Goal: Information Seeking & Learning: Learn about a topic

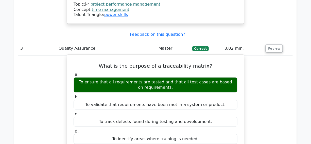
scroll to position [1038, 0]
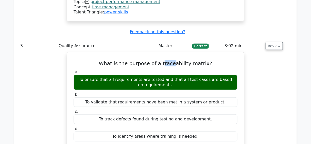
drag, startPoint x: 164, startPoint y: 28, endPoint x: 174, endPoint y: 28, distance: 10.7
click at [174, 60] on h5 "What is the purpose of a traceability matrix?" at bounding box center [155, 63] width 165 height 6
click at [157, 75] on div "To ensure that all requirements are tested and that all test cases are based on…" at bounding box center [156, 82] width 164 height 15
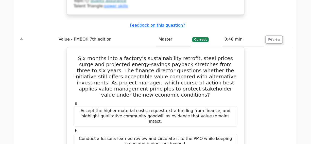
scroll to position [1269, 0]
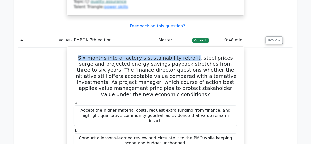
drag, startPoint x: 75, startPoint y: 15, endPoint x: 184, endPoint y: 20, distance: 109.5
click at [184, 55] on h5 "Six months into a factory’s sustainability retrofit, steel prices surge and pro…" at bounding box center [155, 76] width 165 height 43
copy h5 "Six months into a factory’s sustainability retrofit"
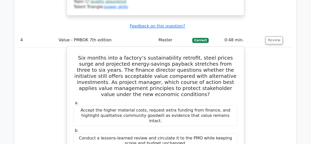
click at [156, 55] on h5 "Six months into a factory’s sustainability retrofit, steel prices surge and pro…" at bounding box center [155, 76] width 165 height 43
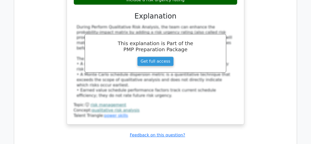
scroll to position [3161, 0]
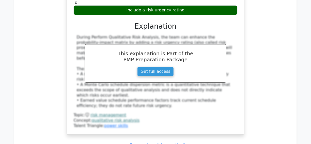
copy h5 "autonomous"
drag, startPoint x: 123, startPoint y: 12, endPoint x: 190, endPoint y: 17, distance: 67.2
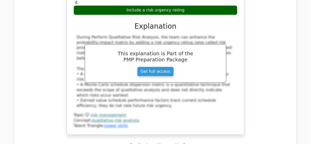
drag, startPoint x: 78, startPoint y: 12, endPoint x: 115, endPoint y: 18, distance: 38.1
copy h5 "While coordinating the nationwide rollout of an autonomous drone delivery servi…"
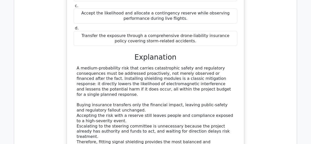
scroll to position [3438, 0]
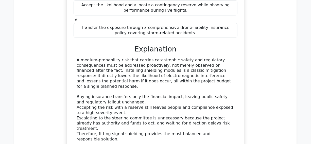
drag, startPoint x: 104, startPoint y: 46, endPoint x: 211, endPoint y: 46, distance: 106.9
copy div "To provide specific risk events that can be managed"
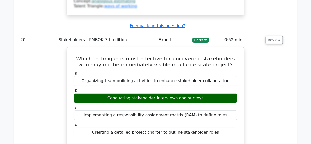
scroll to position [6040, 0]
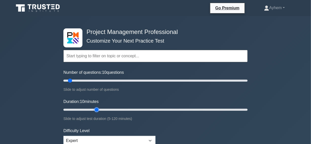
type input "25"
click at [96, 110] on input "Duration: 10 minutes" at bounding box center [155, 110] width 184 height 6
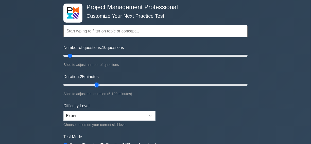
scroll to position [69, 0]
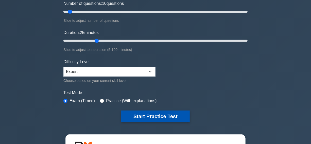
click at [151, 115] on button "Start Practice Test" at bounding box center [155, 117] width 69 height 12
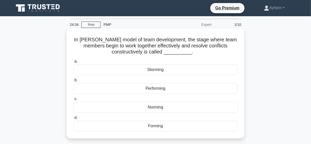
click at [114, 89] on div "Performing" at bounding box center [155, 88] width 164 height 11
click at [73, 82] on input "b. Performing" at bounding box center [73, 80] width 0 height 3
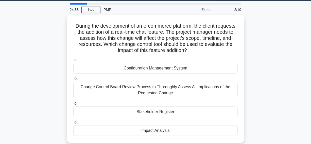
scroll to position [23, 0]
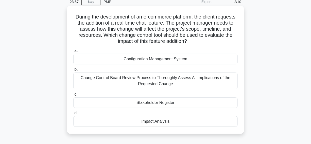
click at [122, 123] on div "Impact Analysis" at bounding box center [155, 121] width 164 height 11
click at [73, 115] on input "d. Impact Analysis" at bounding box center [73, 113] width 0 height 3
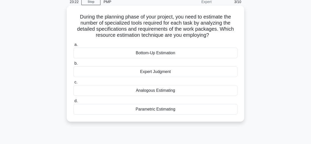
click at [116, 56] on div "Bottom-Up Estimation" at bounding box center [155, 53] width 164 height 11
click at [73, 46] on input "a. Bottom-Up Estimation" at bounding box center [73, 44] width 0 height 3
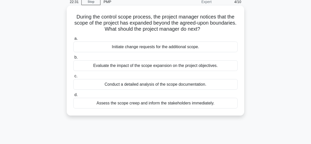
click at [84, 66] on div "Evaluate the impact of the scope expansion on the project objectives." at bounding box center [155, 65] width 164 height 11
click at [73, 59] on input "b. Evaluate the impact of the scope expansion on the project objectives." at bounding box center [73, 57] width 0 height 3
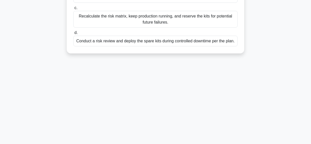
scroll to position [130, 0]
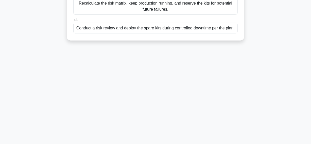
drag, startPoint x: 77, startPoint y: 30, endPoint x: 186, endPoint y: 140, distance: 154.3
click at [202, 144] on html "Go Premium Ayhem" at bounding box center [155, 7] width 311 height 274
click at [186, 140] on div "21:38 Stop PMP Expert 5/10 During an advanced robotics rollout across three pla…" at bounding box center [155, 16] width 289 height 254
drag, startPoint x: 76, startPoint y: 25, endPoint x: 160, endPoint y: 102, distance: 113.5
click at [277, 105] on div "21:33 Stop PMP Expert 5/10 During an advanced robotics rollout across three pla…" at bounding box center [155, 16] width 289 height 254
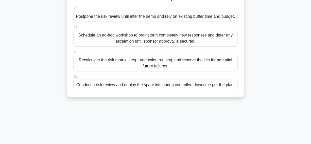
scroll to position [14, 0]
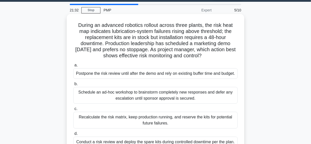
copy div "During an advanced robotics rollout across three plants, the risk heat map indi…"
click at [149, 38] on h5 "During an advanced robotics rollout across three plants, the risk heat map indi…" at bounding box center [155, 40] width 165 height 37
drag, startPoint x: 176, startPoint y: 41, endPoint x: 187, endPoint y: 44, distance: 10.5
click at [177, 41] on h5 "During an advanced robotics rollout across three plants, the risk heat map indi…" at bounding box center [155, 40] width 165 height 37
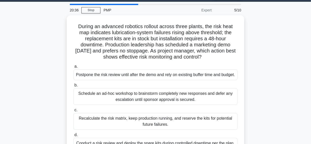
click at [263, 51] on div "During an advanced robotics rollout across three plants, the risk heat map indi…" at bounding box center [155, 88] width 289 height 147
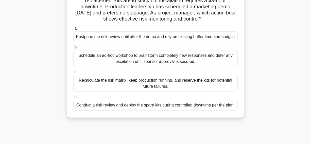
scroll to position [61, 0]
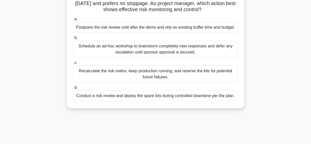
drag, startPoint x: 50, startPoint y: 55, endPoint x: 133, endPoint y: 54, distance: 82.7
click at [133, 54] on div "During an advanced robotics rollout across three plants, the risk heat map indi…" at bounding box center [155, 42] width 289 height 147
copy div "Schedule an ad-hoc workshop"
click at [101, 101] on div "Conduct a risk review and deploy the spare kits during controlled downtime per …" at bounding box center [155, 96] width 164 height 11
click at [73, 89] on input "d. Conduct a risk review and deploy the spare kits during controlled downtime p…" at bounding box center [73, 87] width 0 height 3
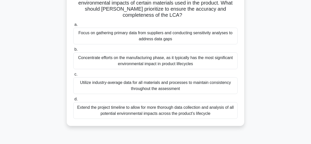
scroll to position [69, 0]
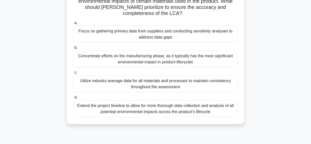
click at [83, 80] on div "Utilize industry-average data for all materials and processes to maintain consi…" at bounding box center [155, 84] width 164 height 17
click at [73, 74] on input "c. Utilize industry-average data for all materials and processes to maintain co…" at bounding box center [73, 72] width 0 height 3
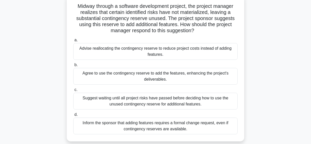
scroll to position [46, 0]
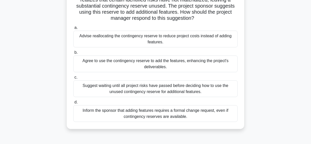
click at [87, 94] on div "Suggest waiting until all project risks have passed before deciding how to use …" at bounding box center [155, 88] width 164 height 17
click at [73, 79] on input "c. Suggest waiting until all project risks have passed before deciding how to u…" at bounding box center [73, 77] width 0 height 3
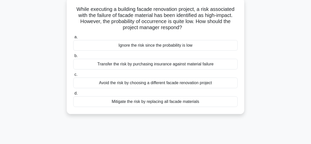
scroll to position [23, 0]
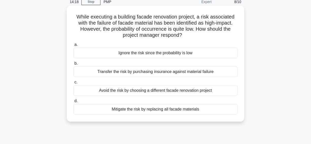
drag, startPoint x: 74, startPoint y: 17, endPoint x: 223, endPoint y: 106, distance: 173.5
click at [231, 109] on div "While executing a building facade renovation project, a risk associated with th…" at bounding box center [156, 64] width 174 height 112
copy div "While executing a building facade renovation project, a risk associated with th…"
click at [208, 34] on h5 "While executing a building facade renovation project, a risk associated with th…" at bounding box center [155, 26] width 165 height 25
click at [90, 74] on div "Transfer the risk by purchasing insurance against material failure" at bounding box center [155, 71] width 164 height 11
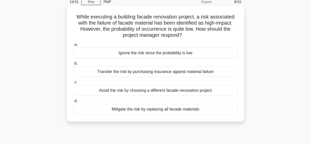
click at [73, 65] on input "b. Transfer the risk by purchasing insurance against material failure" at bounding box center [73, 63] width 0 height 3
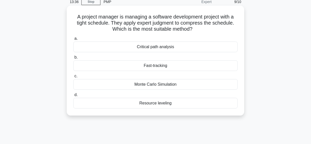
click at [121, 67] on div "Fast-tracking" at bounding box center [155, 65] width 164 height 11
click at [73, 59] on input "b. Fast-tracking" at bounding box center [73, 57] width 0 height 3
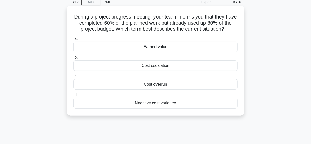
click at [128, 85] on div "Cost overrun" at bounding box center [155, 84] width 164 height 11
click at [73, 78] on input "c. Cost overrun" at bounding box center [73, 76] width 0 height 3
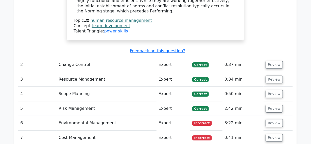
scroll to position [761, 0]
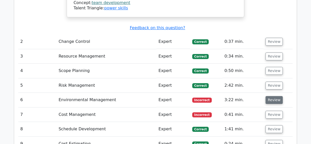
click at [272, 96] on button "Review" at bounding box center [274, 100] width 17 height 8
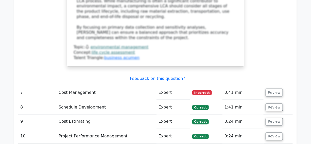
scroll to position [1177, 0]
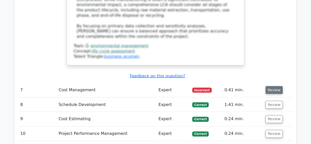
click at [273, 86] on button "Review" at bounding box center [274, 90] width 17 height 8
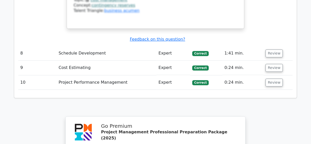
scroll to position [1477, 0]
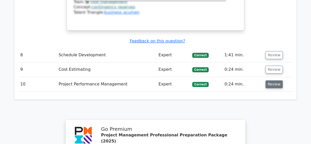
click at [271, 80] on button "Review" at bounding box center [274, 84] width 17 height 8
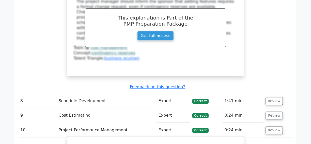
scroll to position [1430, 0]
click at [273, 112] on button "Review" at bounding box center [274, 116] width 17 height 8
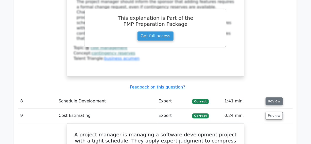
click at [269, 97] on button "Review" at bounding box center [274, 101] width 17 height 8
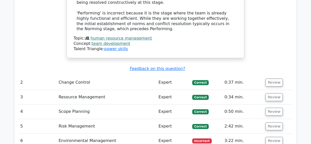
scroll to position [715, 0]
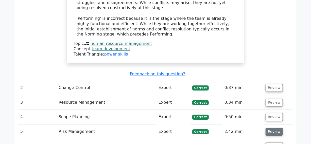
click at [269, 128] on button "Review" at bounding box center [274, 132] width 17 height 8
click at [271, 113] on button "Review" at bounding box center [274, 117] width 17 height 8
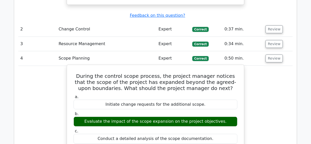
scroll to position [692, 0]
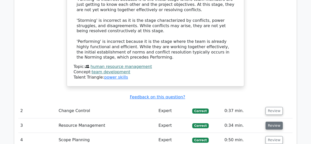
click at [272, 122] on button "Review" at bounding box center [274, 126] width 17 height 8
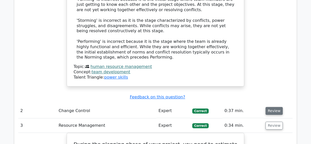
click at [273, 107] on button "Review" at bounding box center [274, 111] width 17 height 8
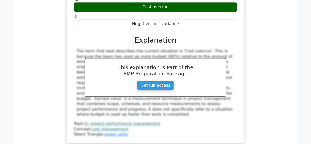
scroll to position [3184, 0]
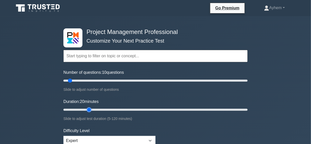
type input "20"
click at [93, 108] on input "Duration: 20 minutes" at bounding box center [155, 110] width 184 height 6
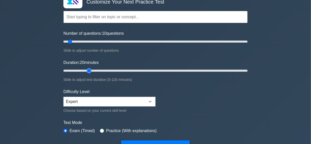
scroll to position [115, 0]
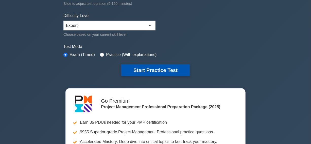
click at [155, 66] on button "Start Practice Test" at bounding box center [155, 70] width 69 height 12
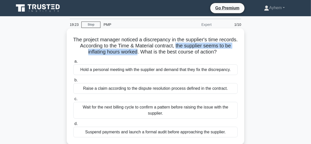
drag, startPoint x: 193, startPoint y: 46, endPoint x: 144, endPoint y: 53, distance: 49.9
click at [144, 53] on h5 "The project manager noticed a discrepancy in the supplier's time records. Accor…" at bounding box center [155, 46] width 165 height 19
copy h5 "the supplier seems to be inflating hours worked"
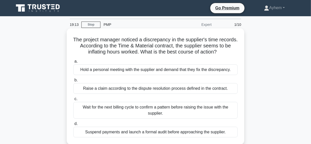
click at [166, 44] on h5 "The project manager noticed a discrepancy in the supplier's time records. Accor…" at bounding box center [155, 46] width 165 height 19
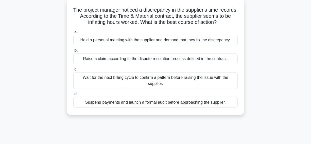
scroll to position [23, 0]
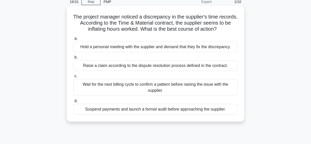
click at [76, 47] on div "Hold a personal meeting with the supplier and demand that they fix the discrepa…" at bounding box center [155, 47] width 164 height 11
click at [73, 40] on input "a. Hold a personal meeting with the supplier and demand that they fix the discr…" at bounding box center [73, 38] width 0 height 3
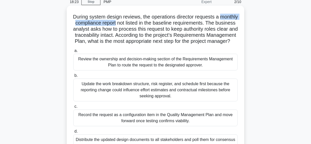
drag, startPoint x: 74, startPoint y: 24, endPoint x: 137, endPoint y: 25, distance: 62.2
click at [137, 25] on h5 "During system design reviews, the operations director requests a monthly compli…" at bounding box center [155, 29] width 165 height 31
copy h5 "monthly compliance report"
click at [141, 25] on h5 "During system design reviews, the operations director requests a monthly compli…" at bounding box center [155, 29] width 165 height 31
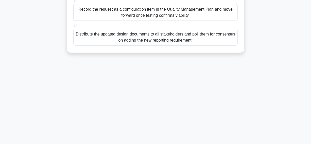
drag, startPoint x: 76, startPoint y: 15, endPoint x: 195, endPoint y: 134, distance: 168.2
click at [201, 142] on main "16:31 Stop PMP Expert 2/10 During system design reviews, the operations directo…" at bounding box center [155, 16] width 311 height 258
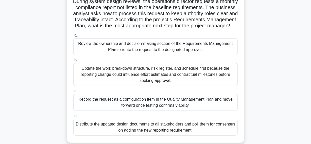
scroll to position [14, 0]
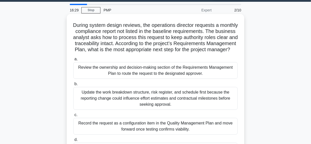
copy div "During system design reviews, the operations director requests a monthly compli…"
click at [215, 32] on h5 "During system design reviews, the operations director requests a monthly compli…" at bounding box center [155, 37] width 165 height 31
click at [89, 79] on div "Review the ownership and decision-making section of the Requirements Management…" at bounding box center [155, 70] width 164 height 17
click at [73, 61] on input "a. Review the ownership and decision-making section of the Requirements Managem…" at bounding box center [73, 59] width 0 height 3
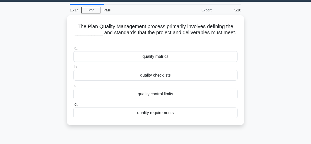
scroll to position [0, 0]
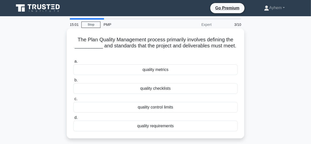
drag, startPoint x: 75, startPoint y: 75, endPoint x: 187, endPoint y: 71, distance: 112.3
click at [187, 71] on div "The Plan Quality Management process primarily involves defining the __________ …" at bounding box center [155, 88] width 289 height 116
copy div "quality metrics"
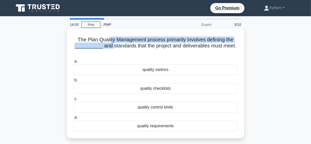
click at [109, 42] on h5 "The Plan Quality Management process primarily involves defining the __________ …" at bounding box center [155, 46] width 165 height 19
drag, startPoint x: 72, startPoint y: 38, endPoint x: 169, endPoint y: 93, distance: 111.2
click at [213, 134] on div "The Plan Quality Management process primarily involves defining the __________ …" at bounding box center [156, 83] width 174 height 106
copy div "The Plan Quality Management process primarily involves defining the __________ …"
click at [194, 48] on h5 "The Plan Quality Management process primarily involves defining the __________ …" at bounding box center [155, 46] width 165 height 19
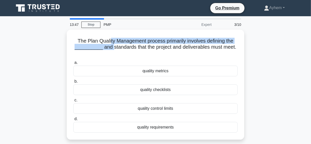
click at [261, 41] on div "The Plan Quality Management process primarily involves defining the __________ …" at bounding box center [155, 88] width 289 height 116
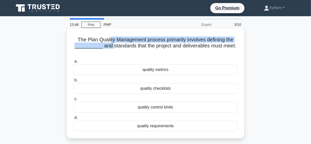
click at [236, 36] on div "The Plan Quality Management process primarily involves defining the __________ …" at bounding box center [156, 83] width 174 height 106
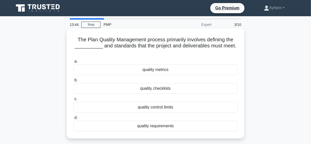
click at [127, 127] on div "quality requirements" at bounding box center [155, 126] width 164 height 11
click at [73, 120] on input "d. quality requirements" at bounding box center [73, 117] width 0 height 3
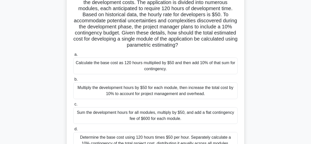
scroll to position [23, 0]
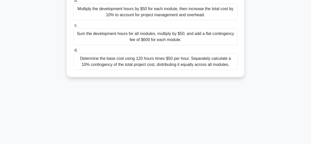
drag, startPoint x: 76, startPoint y: 15, endPoint x: 251, endPoint y: 142, distance: 216.2
click at [256, 144] on html "Go Premium Ayhem" at bounding box center [155, 7] width 311 height 274
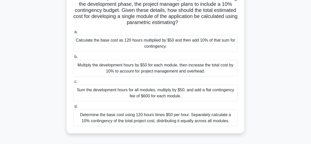
scroll to position [38, 0]
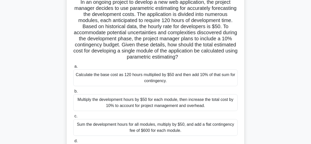
copy div "In an ongoing project to develop a new web application, the project manager dec…"
click at [186, 32] on h5 "In an ongoing project to develop a new web application, the project manager dec…" at bounding box center [155, 29] width 165 height 61
click at [91, 84] on div "Calculate the base cost as 120 hours multiplied by $50 and then add 10% of that…" at bounding box center [155, 78] width 164 height 17
click at [73, 68] on input "a. Calculate the base cost as 120 hours multiplied by $50 and then add 10% of t…" at bounding box center [73, 66] width 0 height 3
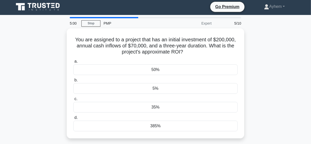
scroll to position [0, 0]
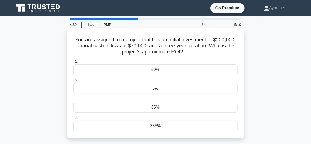
click at [124, 109] on div "35%" at bounding box center [155, 107] width 164 height 11
click at [73, 101] on input "c. 35%" at bounding box center [73, 98] width 0 height 3
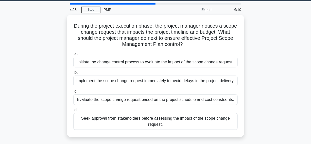
scroll to position [23, 0]
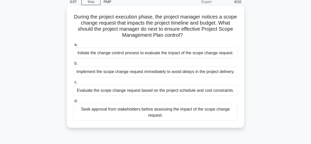
click at [81, 54] on div "Initiate the change control process to evaluate the impact of the scope change …" at bounding box center [155, 53] width 164 height 11
click at [73, 46] on input "a. Initiate the change control process to evaluate the impact of the scope chan…" at bounding box center [73, 44] width 0 height 3
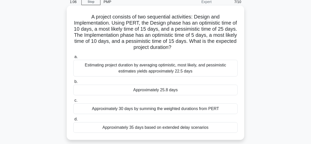
click at [114, 92] on div "Approximately 25.8 days" at bounding box center [155, 90] width 164 height 11
click at [73, 84] on input "b. Approximately 25.8 days" at bounding box center [73, 81] width 0 height 3
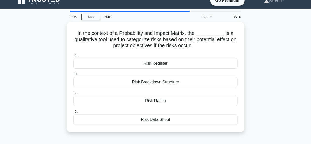
scroll to position [0, 0]
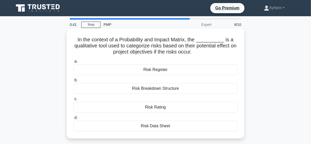
click at [128, 107] on div "Risk Rating" at bounding box center [155, 107] width 164 height 11
click at [73, 101] on input "c. Risk Rating" at bounding box center [73, 98] width 0 height 3
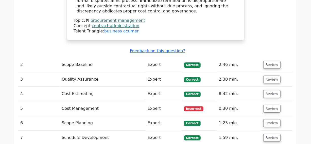
scroll to position [646, 0]
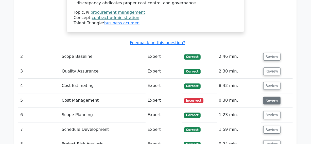
click at [272, 97] on button "Review" at bounding box center [271, 101] width 17 height 8
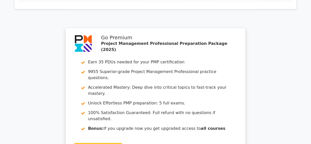
scroll to position [1200, 0]
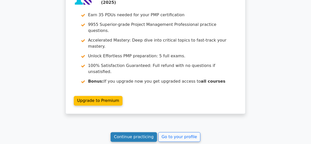
click at [127, 132] on link "Continue practicing" at bounding box center [134, 137] width 46 height 10
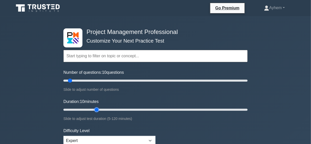
type input "25"
click at [93, 109] on input "Duration: 10 minutes" at bounding box center [155, 110] width 184 height 6
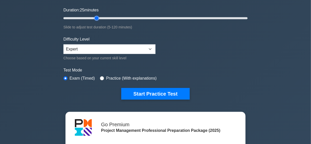
scroll to position [92, 0]
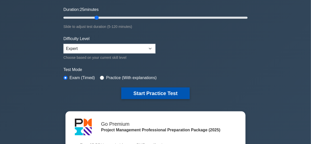
click at [148, 94] on button "Start Practice Test" at bounding box center [155, 94] width 69 height 12
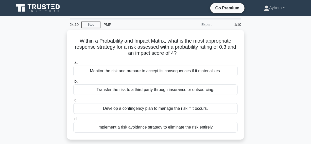
scroll to position [23, 0]
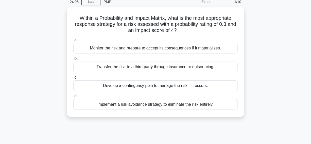
drag, startPoint x: 74, startPoint y: 15, endPoint x: 200, endPoint y: 84, distance: 143.6
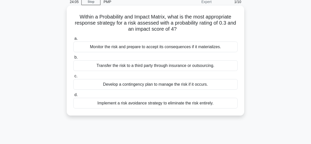
click at [244, 123] on div "24:05 Stop PMP Expert 1/10 Within a Probability and Impact Matrix, what is the …" at bounding box center [155, 122] width 289 height 254
copy div "Within a Probability and Impact Matrix, what is the most appropriate response s…"
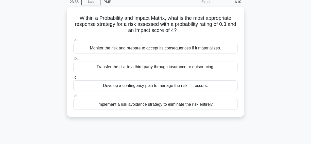
click at [272, 46] on div "Within a Probability and Impact Matrix, what is the most appropriate response s…" at bounding box center [155, 65] width 289 height 116
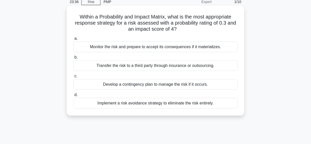
drag, startPoint x: 132, startPoint y: 86, endPoint x: 104, endPoint y: 87, distance: 28.2
click at [131, 86] on div "Develop a contingency plan to manage the risk if it occurs." at bounding box center [155, 84] width 164 height 11
click at [84, 86] on div "Develop a contingency plan to manage the risk if it occurs." at bounding box center [155, 84] width 164 height 11
click at [73, 78] on input "c. Develop a contingency plan to manage the risk if it occurs." at bounding box center [73, 76] width 0 height 3
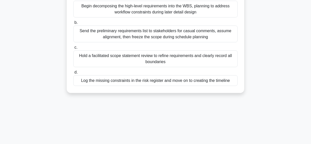
scroll to position [90, 0]
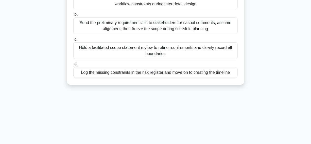
click at [99, 54] on div "Hold a facilitated scope statement review to refine requirements and clearly re…" at bounding box center [155, 50] width 164 height 17
click at [73, 41] on input "c. Hold a facilitated scope statement review to refine requirements and clearly…" at bounding box center [73, 39] width 0 height 3
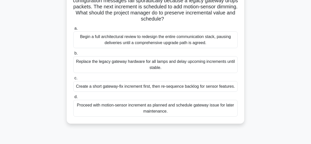
scroll to position [69, 0]
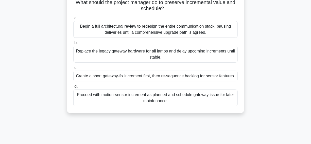
click at [35, 73] on div "Developing an IoT street-lighting upgrade using incremental delivery, the first…" at bounding box center [155, 40] width 289 height 159
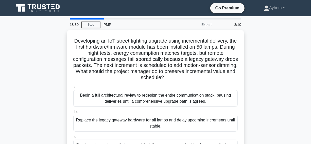
scroll to position [0, 0]
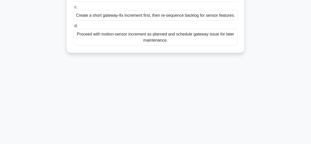
drag, startPoint x: 74, startPoint y: 39, endPoint x: 207, endPoint y: 142, distance: 167.7
click at [207, 142] on div "18:28 Stop PMP Expert 3/10 Developing an IoT street-lighting upgrade using incr…" at bounding box center [155, 16] width 289 height 254
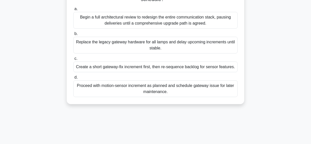
scroll to position [38, 0]
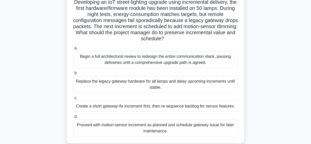
copy div "Developing an IoT street-lighting upgrade using incremental delivery, the first…"
click at [208, 33] on h5 "Developing an IoT street-lighting upgrade using incremental delivery, the first…" at bounding box center [155, 20] width 165 height 43
click at [99, 108] on div "Create a short gateway-fix increment first, then re-sequence backlog for sensor…" at bounding box center [155, 106] width 164 height 11
click at [73, 100] on input "c. Create a short gateway-fix increment first, then re-sequence backlog for sen…" at bounding box center [73, 97] width 0 height 3
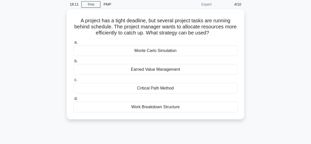
scroll to position [0, 0]
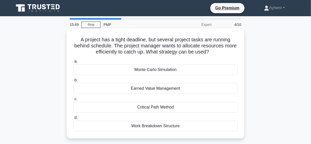
drag, startPoint x: 76, startPoint y: 40, endPoint x: 202, endPoint y: 131, distance: 155.8
click at [202, 131] on div "A project has a tight deadline, but several project tasks are running behind sc…" at bounding box center [156, 83] width 174 height 106
copy div "A project has a tight deadline, but several project tasks are running behind sc…"
click at [230, 52] on h5 "A project has a tight deadline, but several project tasks are running behind sc…" at bounding box center [155, 46] width 165 height 19
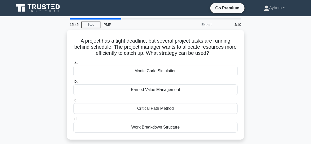
click at [253, 39] on div "A project has a tight deadline, but several project tasks are running behind sc…" at bounding box center [155, 88] width 289 height 116
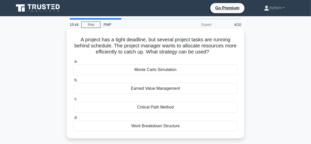
click at [127, 107] on div "Critical Path Method" at bounding box center [155, 107] width 164 height 11
click at [73, 101] on input "c. Critical Path Method" at bounding box center [73, 98] width 0 height 3
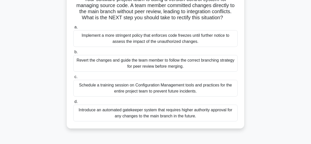
scroll to position [46, 0]
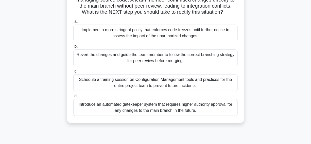
click at [91, 60] on div "Revert the changes and guide the team member to follow the correct branching st…" at bounding box center [155, 57] width 164 height 17
click at [73, 48] on input "b. Revert the changes and guide the team member to follow the correct branching…" at bounding box center [73, 46] width 0 height 3
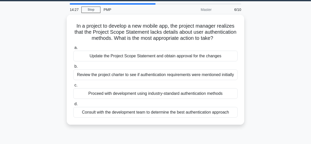
scroll to position [23, 0]
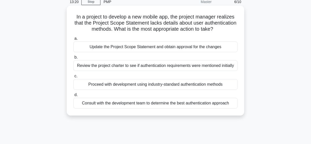
click at [82, 52] on div "Update the Project Scope Statement and obtain approval for the changes" at bounding box center [155, 47] width 164 height 11
click at [73, 40] on input "a. Update the Project Scope Statement and obtain approval for the changes" at bounding box center [73, 38] width 0 height 3
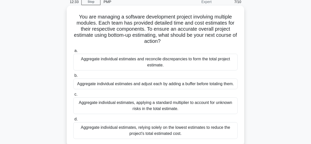
click at [109, 66] on div "Aggregate individual estimates and reconcile discrepancies to form the total pr…" at bounding box center [155, 62] width 164 height 17
click at [73, 53] on input "a. Aggregate individual estimates and reconcile discrepancies to form the total…" at bounding box center [73, 50] width 0 height 3
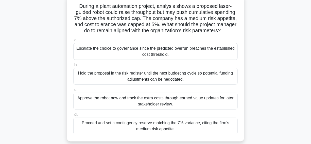
scroll to position [46, 0]
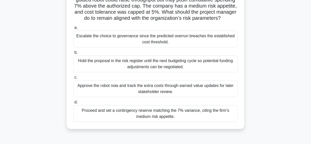
click at [88, 47] on div "Escalate the choice to governance since the predicted overrun breaches the esta…" at bounding box center [155, 39] width 164 height 17
click at [73, 29] on input "a. Escalate the choice to governance since the predicted overrun breaches the e…" at bounding box center [73, 27] width 0 height 3
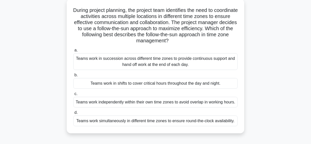
scroll to position [23, 0]
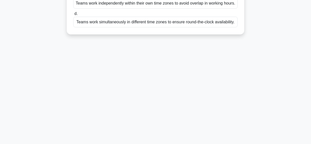
drag, startPoint x: 80, startPoint y: 16, endPoint x: 255, endPoint y: 147, distance: 219.0
click at [255, 144] on html "Go Premium Ayhem" at bounding box center [155, 7] width 311 height 274
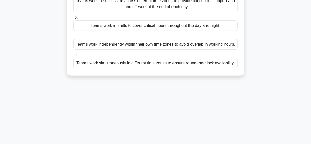
scroll to position [38, 0]
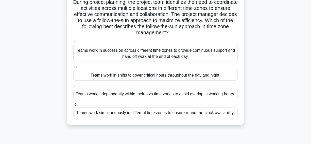
copy div "During project planning, the project team identifies the need to coordinate act…"
click at [214, 32] on h5 "During project planning, the project team identifies the need to coordinate act…" at bounding box center [155, 17] width 165 height 37
click at [226, 24] on h5 "During project planning, the project team identifies the need to coordinate act…" at bounding box center [155, 17] width 165 height 37
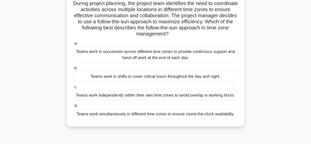
click at [266, 24] on div "During project planning, the project team identifies the need to coordinate act…" at bounding box center [155, 62] width 289 height 141
click at [250, 6] on div "During project planning, the project team identifies the need to coordinate act…" at bounding box center [155, 62] width 289 height 141
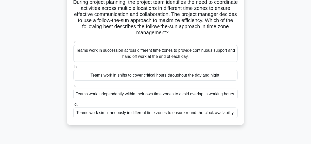
click at [93, 55] on div "Teams work in succession across different time zones to provide continuous supp…" at bounding box center [155, 53] width 164 height 17
click at [73, 44] on input "a. Teams work in succession across different time zones to provide continuous s…" at bounding box center [73, 42] width 0 height 3
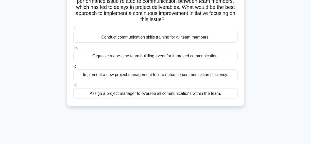
scroll to position [23, 0]
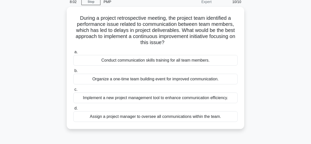
drag, startPoint x: 20, startPoint y: 76, endPoint x: 244, endPoint y: 73, distance: 224.1
click at [244, 73] on div "During a project retrospective meeting, the project team identified a performan…" at bounding box center [155, 71] width 289 height 128
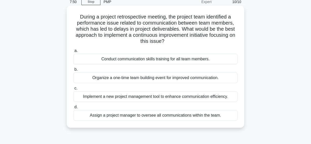
drag, startPoint x: 67, startPoint y: 77, endPoint x: 224, endPoint y: 80, distance: 156.9
click at [224, 80] on div "During a project retrospective meeting, the project team identified a performan…" at bounding box center [155, 71] width 289 height 128
copy label "b. Organize a one-time team building event for improved communication."
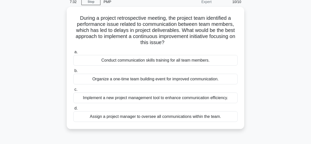
drag, startPoint x: 78, startPoint y: 18, endPoint x: 220, endPoint y: 101, distance: 164.2
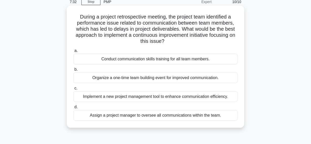
click at [253, 124] on div "During a project retrospective meeting, the project team identified a performan…" at bounding box center [155, 71] width 289 height 128
copy div "During a project retrospective meeting, the project team identified a performan…"
click at [216, 20] on h5 "During a project retrospective meeting, the project team identified a performan…" at bounding box center [155, 29] width 165 height 31
click at [90, 60] on div "Conduct communication skills training for all team members." at bounding box center [155, 59] width 164 height 11
click at [73, 53] on input "a. Conduct communication skills training for all team members." at bounding box center [73, 50] width 0 height 3
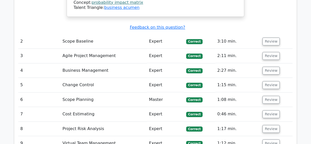
scroll to position [646, 0]
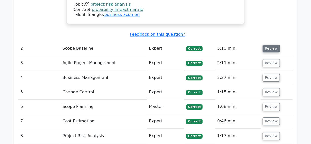
click at [270, 45] on button "Review" at bounding box center [271, 49] width 17 height 8
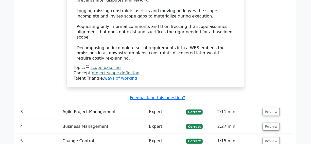
scroll to position [900, 0]
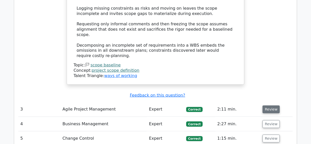
click at [270, 106] on button "Review" at bounding box center [271, 110] width 17 height 8
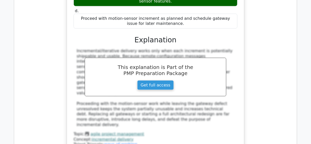
scroll to position [1177, 0]
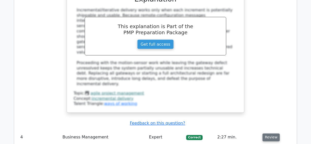
click at [268, 134] on button "Review" at bounding box center [271, 138] width 17 height 8
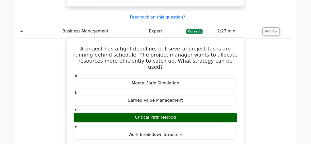
scroll to position [1384, 0]
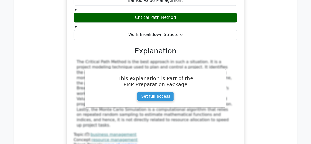
drag, startPoint x: 270, startPoint y: 93, endPoint x: 257, endPoint y: 88, distance: 13.7
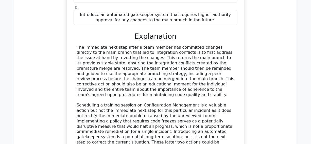
scroll to position [1707, 0]
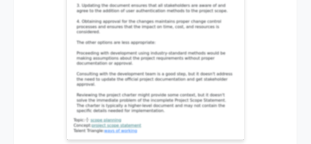
scroll to position [2076, 0]
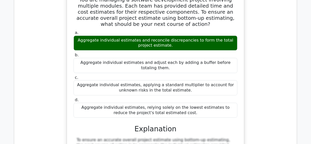
scroll to position [2330, 0]
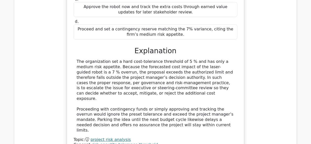
scroll to position [2607, 0]
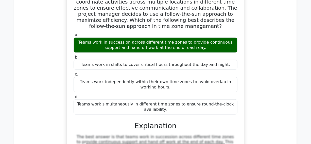
scroll to position [2815, 0]
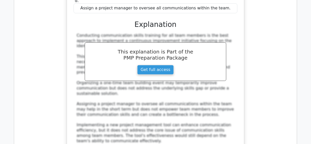
scroll to position [3253, 0]
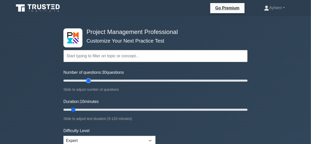
click at [88, 80] on input "Number of questions: 30 questions" at bounding box center [155, 81] width 184 height 6
type input "25"
click at [83, 80] on input "Number of questions: 30 questions" at bounding box center [155, 81] width 184 height 6
type input "65"
click at [160, 111] on input "Duration: 65 minutes" at bounding box center [155, 110] width 184 height 6
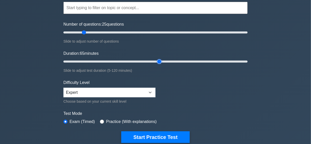
scroll to position [138, 0]
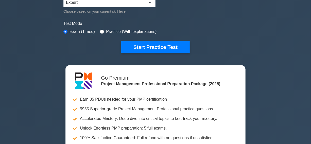
drag, startPoint x: 157, startPoint y: 48, endPoint x: 107, endPoint y: 48, distance: 50.3
click at [157, 48] on button "Start Practice Test" at bounding box center [155, 47] width 69 height 12
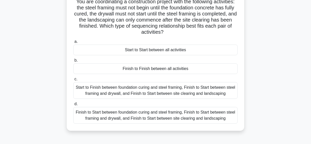
scroll to position [46, 0]
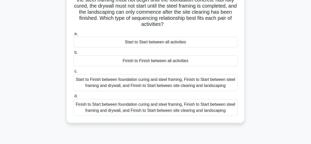
click at [81, 108] on div "Finish to Start between foundation curing and steel framing, Finish to Start be…" at bounding box center [155, 107] width 164 height 17
click at [73, 98] on input "d. Finish to Start between foundation curing and steel framing, Finish to Start…" at bounding box center [73, 96] width 0 height 3
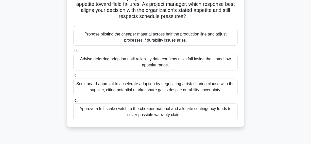
scroll to position [69, 0]
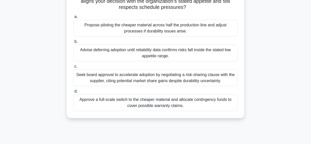
click at [93, 56] on div "Advise deferring adoption until reliability data confirms risks fall inside the…" at bounding box center [155, 53] width 164 height 17
click at [73, 43] on input "b. Advise deferring adoption until reliability data confirms risks fall inside …" at bounding box center [73, 41] width 0 height 3
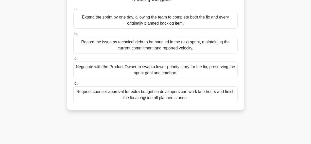
scroll to position [79, 0]
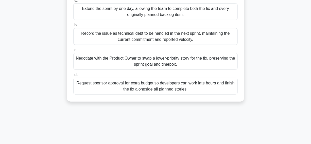
click at [90, 61] on div "Negotiate with the Product Owner to swap a lower-priority story for the fix, pr…" at bounding box center [155, 61] width 164 height 17
click at [73, 52] on input "c. Negotiate with the Product Owner to swap a lower-priority story for the fix,…" at bounding box center [73, 49] width 0 height 3
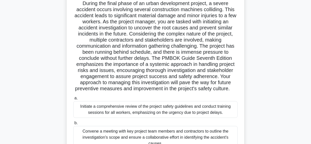
scroll to position [61, 0]
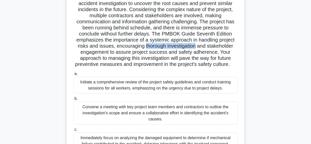
drag, startPoint x: 145, startPoint y: 46, endPoint x: 196, endPoint y: 47, distance: 51.3
click at [196, 47] on h5 ".spinner_0XTQ{transform-origin:center;animation:spinner_y6GP .75s linear infini…" at bounding box center [155, 22] width 165 height 92
copy h5 "thorough investigation"
click at [118, 41] on h5 ".spinner_0XTQ{transform-origin:center;animation:spinner_y6GP .75s linear infini…" at bounding box center [155, 22] width 165 height 92
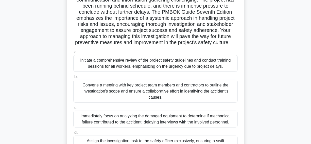
scroll to position [107, 0]
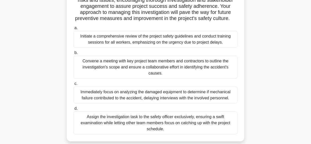
click at [84, 75] on div "Convene a meeting with key project team members and contractors to outline the …" at bounding box center [155, 67] width 164 height 23
click at [73, 55] on input "b. Convene a meeting with key project team members and contractors to outline t…" at bounding box center [73, 52] width 0 height 3
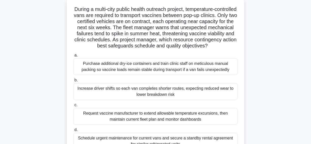
scroll to position [35, 0]
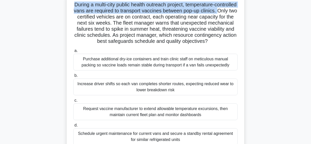
drag, startPoint x: 82, startPoint y: 5, endPoint x: 91, endPoint y: 19, distance: 16.9
click at [91, 19] on h5 "During a multi-city public health outreach project, temperature-controlled vans…" at bounding box center [155, 23] width 165 height 43
copy h5 "During a multi-city public health outreach project, temperature-controlled vans…"
click at [162, 9] on h5 "During a multi-city public health outreach project, temperature-controlled vans…" at bounding box center [155, 23] width 165 height 43
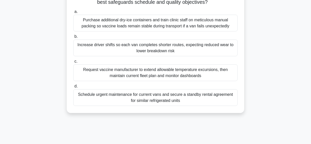
scroll to position [81, 0]
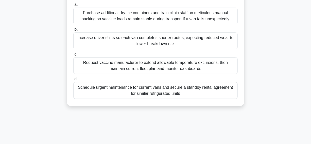
click at [102, 98] on div "Schedule urgent maintenance for current vans and secure a standby rental agreem…" at bounding box center [155, 90] width 164 height 17
click at [73, 81] on input "d. Schedule urgent maintenance for current vans and secure a standby rental agr…" at bounding box center [73, 79] width 0 height 3
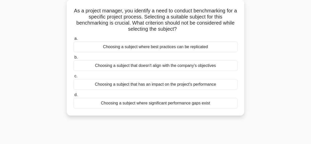
scroll to position [35, 0]
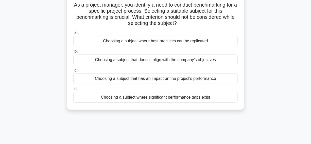
drag, startPoint x: 130, startPoint y: 17, endPoint x: 178, endPoint y: 25, distance: 47.9
click at [178, 25] on h5 "As a project manager, you identify a need to conduct benchmarking for a specifi…" at bounding box center [155, 14] width 165 height 25
copy h5 "What criterion should not be considered while selecting the subject?"
drag, startPoint x: 72, startPoint y: 4, endPoint x: 168, endPoint y: 50, distance: 105.8
click at [245, 130] on div "50:51 Stop PMP Expert 6/25 As a project manager, you identify a need to conduct…" at bounding box center [155, 111] width 289 height 254
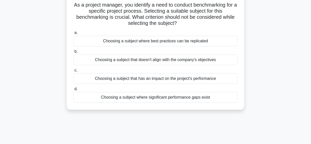
copy div "As a project manager, you identify a need to conduct benchmarking for a specifi…"
click at [195, 20] on h5 "As a project manager, you identify a need to conduct benchmarking for a specifi…" at bounding box center [155, 14] width 165 height 25
click at [92, 62] on div "Choosing a subject that doesn't align with the company's objectives" at bounding box center [155, 60] width 164 height 11
click at [73, 53] on input "b. Choosing a subject that doesn't align with the company's objectives" at bounding box center [73, 51] width 0 height 3
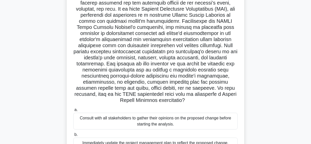
scroll to position [150, 0]
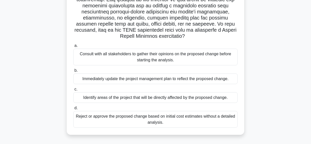
drag, startPoint x: 72, startPoint y: 11, endPoint x: 220, endPoint y: 117, distance: 182.1
copy div "In the dynamic arena of project management, the evaluation of change impact sta…"
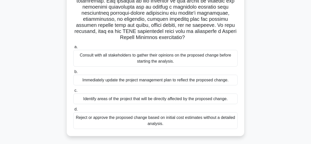
click at [125, 97] on div "Identify areas of the project that will be directly affected by the proposed ch…" at bounding box center [155, 99] width 164 height 11
click at [73, 92] on input "c. Identify areas of the project that will be directly affected by the proposed…" at bounding box center [73, 90] width 0 height 3
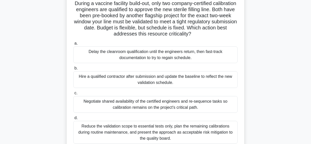
scroll to position [37, 0]
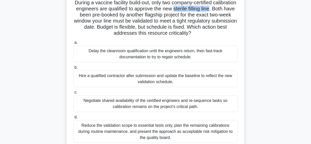
drag, startPoint x: 200, startPoint y: 9, endPoint x: 237, endPoint y: 9, distance: 37.3
click at [237, 9] on h5 "During a vaccine facility build-out, only two company-certified calibration eng…" at bounding box center [155, 17] width 165 height 37
copy h5 "sterile filling line"
drag, startPoint x: 169, startPoint y: 15, endPoint x: 187, endPoint y: 15, distance: 18.0
click at [187, 15] on h5 "During a vaccine facility build-out, only two company-certified calibration eng…" at bounding box center [155, 17] width 165 height 37
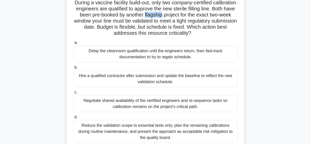
copy h5 "flagship"
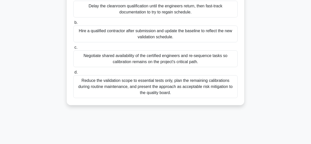
scroll to position [60, 0]
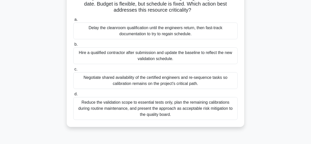
drag, startPoint x: 45, startPoint y: 52, endPoint x: 192, endPoint y: 59, distance: 147.1
click at [192, 59] on div "During a vaccine facility build-out, only two company-certified calibration eng…" at bounding box center [155, 52] width 289 height 165
copy div "Hire a qualified contractor after submission and update the baseline to reflect…"
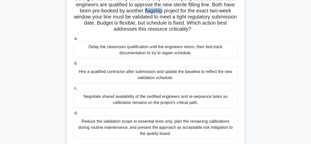
scroll to position [41, 0]
click at [86, 103] on div "Negotiate shared availability of the certified engineers and re-sequence tasks …" at bounding box center [155, 100] width 164 height 17
click at [73, 90] on input "c. Negotiate shared availability of the certified engineers and re-sequence tas…" at bounding box center [73, 88] width 0 height 3
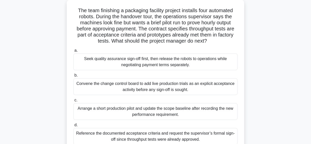
scroll to position [29, 0]
click at [201, 28] on h5 "The team finishing a packaging facility project installs four automated robots.…" at bounding box center [155, 25] width 165 height 37
copy h5 "throughput"
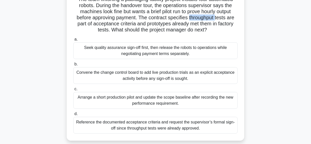
scroll to position [52, 0]
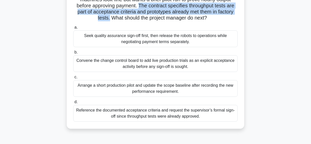
drag, startPoint x: 139, startPoint y: 5, endPoint x: 108, endPoint y: 17, distance: 33.0
click at [108, 17] on h5 "The team finishing a packaging facility project installs four automated robots.…" at bounding box center [155, 2] width 165 height 37
copy h5 "The contract specifies throughput tests are part of acceptance criteria and pro…"
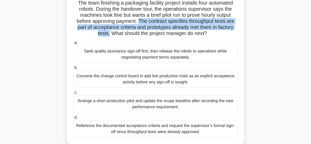
scroll to position [29, 0]
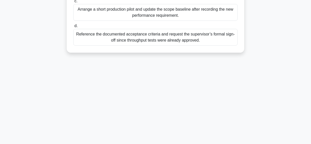
drag, startPoint x: 75, startPoint y: 10, endPoint x: 194, endPoint y: 123, distance: 164.1
click at [223, 138] on div "43:30 Stop PMP Master 9/25 The team finishing a packaging facility project inst…" at bounding box center [155, 16] width 289 height 254
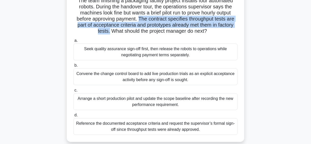
scroll to position [38, 0]
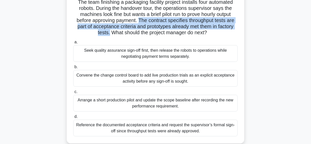
click at [206, 20] on h5 "The team finishing a packaging facility project installs four automated robots.…" at bounding box center [155, 17] width 165 height 37
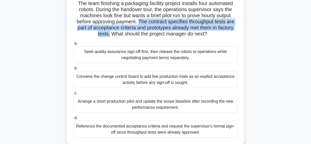
click at [268, 21] on div "The team finishing a packaging facility project installs four automated robots.…" at bounding box center [155, 71] width 289 height 159
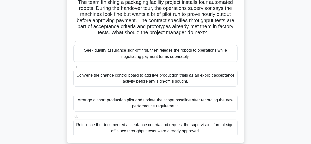
click at [82, 129] on div "Reference the documented acceptance criteria and request the supervisor’s forma…" at bounding box center [155, 128] width 164 height 17
click at [73, 119] on input "d. Reference the documented acceptance criteria and request the supervisor’s fo…" at bounding box center [73, 116] width 0 height 3
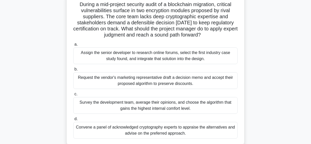
scroll to position [35, 0]
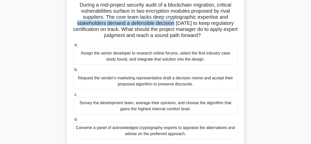
drag, startPoint x: 77, startPoint y: 24, endPoint x: 176, endPoint y: 25, distance: 98.7
click at [176, 25] on h5 "During a mid-project security audit of a blockchain migration, critical vulnera…" at bounding box center [155, 20] width 165 height 37
click at [174, 23] on h5 "During a mid-project security audit of a blockchain migration, critical vulnera…" at bounding box center [155, 20] width 165 height 37
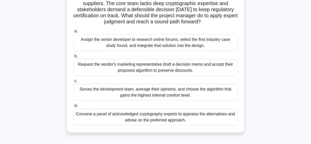
scroll to position [58, 0]
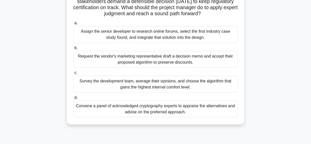
click at [99, 111] on div "Convene a panel of acknowledged cryptography experts to appraise the alternativ…" at bounding box center [155, 109] width 164 height 17
click at [73, 99] on input "d. Convene a panel of acknowledged cryptography experts to appraise the alterna…" at bounding box center [73, 97] width 0 height 3
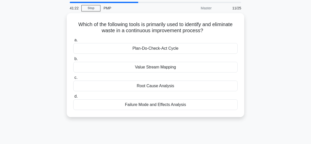
scroll to position [28, 0]
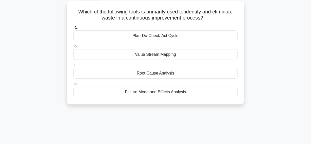
drag, startPoint x: 51, startPoint y: 57, endPoint x: 187, endPoint y: 58, distance: 135.5
click at [187, 58] on div "Which of the following tools is primarily used to identify and eliminate waste …" at bounding box center [155, 57] width 289 height 110
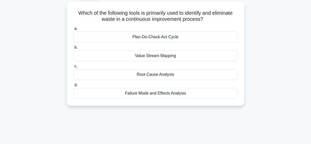
click at [271, 38] on div "Which of the following tools is primarily used to identify and eliminate waste …" at bounding box center [155, 57] width 289 height 110
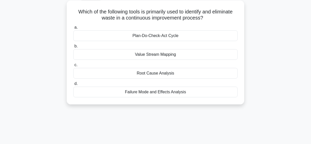
click at [130, 55] on div "Value Stream Mapping" at bounding box center [155, 54] width 164 height 11
click at [73, 48] on input "b. Value Stream Mapping" at bounding box center [73, 46] width 0 height 3
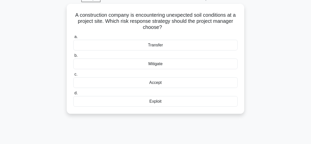
scroll to position [28, 0]
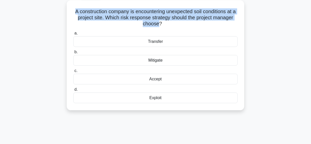
drag, startPoint x: 71, startPoint y: 11, endPoint x: 158, endPoint y: 23, distance: 88.4
click at [158, 23] on div "A construction company is encountering unexpected soil conditions at a project …" at bounding box center [156, 55] width 174 height 106
click at [145, 12] on h5 "A construction company is encountering unexpected soil conditions at a project …" at bounding box center [155, 17] width 165 height 19
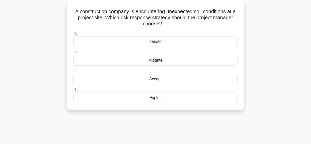
drag, startPoint x: 71, startPoint y: 11, endPoint x: 216, endPoint y: 86, distance: 163.0
click at [261, 114] on div "A construction company is encountering unexpected soil conditions at a project …" at bounding box center [155, 60] width 289 height 116
click at [175, 20] on h5 "A construction company is encountering unexpected soil conditions at a project …" at bounding box center [155, 17] width 165 height 19
click at [177, 15] on h5 "A construction company is encountering unexpected soil conditions at a project …" at bounding box center [155, 17] width 165 height 19
click at [122, 42] on div "Transfer" at bounding box center [155, 41] width 164 height 11
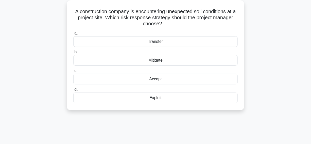
click at [73, 35] on input "a. Transfer" at bounding box center [73, 33] width 0 height 3
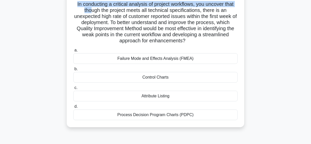
scroll to position [35, 0]
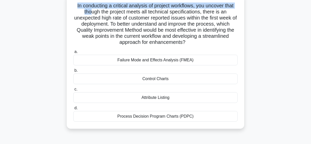
drag, startPoint x: 73, startPoint y: 2, endPoint x: 270, endPoint y: 120, distance: 229.9
click at [274, 123] on div "In conducting a critical analysis of project workflows, you uncover that though…" at bounding box center [155, 64] width 289 height 141
click at [272, 25] on div "In conducting a critical analysis of project workflows, you uncover that though…" at bounding box center [155, 64] width 289 height 141
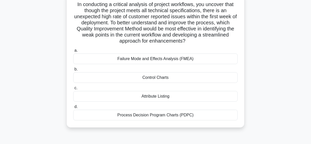
click at [104, 58] on div "Failure Mode and Effects Analysis (FMEA)" at bounding box center [155, 59] width 164 height 11
click at [73, 52] on input "a. Failure Mode and Effects Analysis (FMEA)" at bounding box center [73, 50] width 0 height 3
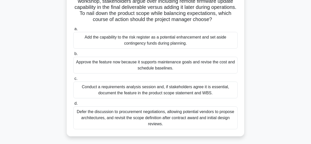
scroll to position [59, 0]
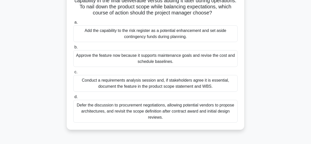
click at [95, 89] on div "Conduct a requirements analysis session and, if stakeholders agree it is essent…" at bounding box center [155, 83] width 164 height 17
click at [73, 74] on input "c. Conduct a requirements analysis session and, if stakeholders agree it is ess…" at bounding box center [73, 72] width 0 height 3
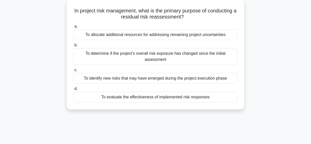
scroll to position [31, 0]
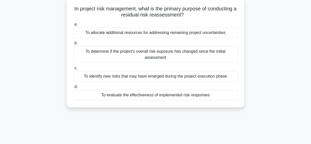
drag, startPoint x: 71, startPoint y: 9, endPoint x: 222, endPoint y: 99, distance: 175.8
click at [222, 99] on div "In project risk management, what is the primary purpose of conducting a residua…" at bounding box center [156, 52] width 174 height 106
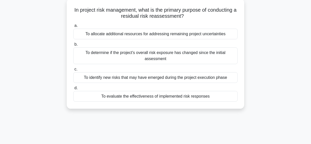
click at [269, 15] on div "In project risk management, what is the primary purpose of conducting a residua…" at bounding box center [155, 57] width 289 height 116
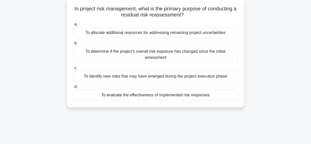
click at [156, 95] on div "To evaluate the effectiveness of implemented risk responses" at bounding box center [155, 95] width 164 height 11
click at [73, 89] on input "d. To evaluate the effectiveness of implemented risk responses" at bounding box center [73, 86] width 0 height 3
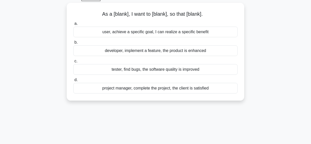
scroll to position [28, 0]
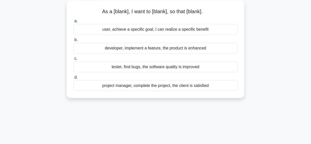
click at [99, 30] on div "user, achieve a specific goal, I can realize a specific benefit" at bounding box center [155, 29] width 164 height 11
click at [73, 23] on input "a. user, achieve a specific goal, I can realize a specific benefit" at bounding box center [73, 21] width 0 height 3
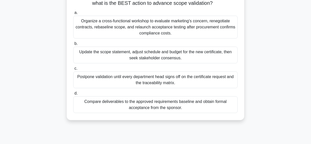
scroll to position [83, 0]
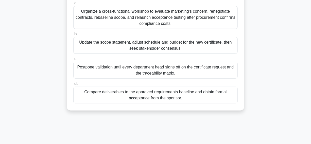
click at [196, 102] on div "Compare deliverables to the approved requirements baseline and obtain formal ac…" at bounding box center [155, 95] width 164 height 17
click at [73, 86] on input "d. Compare deliverables to the approved requirements baseline and obtain formal…" at bounding box center [73, 83] width 0 height 3
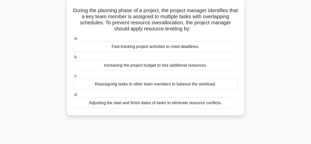
scroll to position [32, 0]
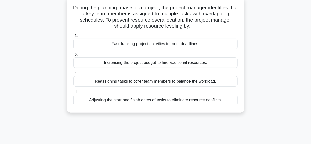
click at [215, 99] on div "Adjusting the start and finish dates of tasks to eliminate resource conflicts." at bounding box center [155, 100] width 164 height 11
click at [73, 94] on input "d. Adjusting the start and finish dates of tasks to eliminate resource conflict…" at bounding box center [73, 91] width 0 height 3
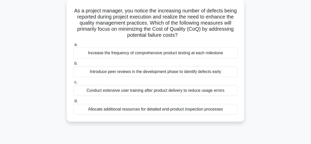
scroll to position [31, 0]
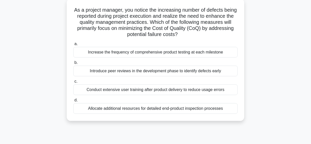
drag, startPoint x: 192, startPoint y: 68, endPoint x: 245, endPoint y: 70, distance: 53.6
click at [194, 68] on div "Introduce peer reviews in the development phase to identify defects early" at bounding box center [155, 71] width 164 height 11
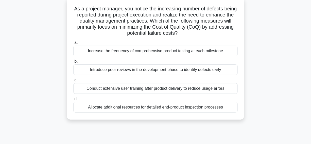
click at [79, 69] on div "Introduce peer reviews in the development phase to identify defects early" at bounding box center [155, 69] width 164 height 11
click at [73, 63] on input "b. Introduce peer reviews in the development phase to identify defects early" at bounding box center [73, 61] width 0 height 3
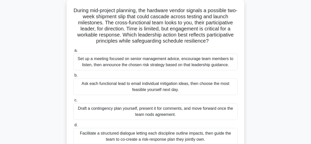
scroll to position [30, 0]
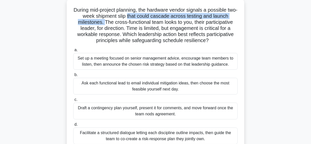
drag, startPoint x: 132, startPoint y: 15, endPoint x: 104, endPoint y: 23, distance: 29.1
click at [103, 23] on h5 "During mid-project planning, the hardware vendor signals a possible two-week sh…" at bounding box center [155, 25] width 165 height 37
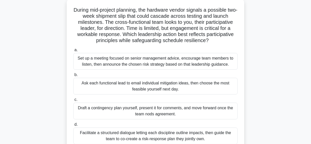
click at [121, 11] on h5 "During mid-project planning, the hardware vendor signals a possible two-week sh…" at bounding box center [155, 25] width 165 height 37
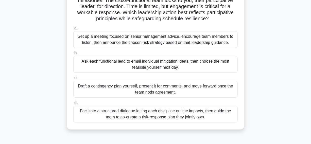
scroll to position [76, 0]
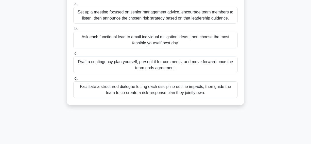
click at [94, 88] on div "Facilitate a structured dialogue letting each discipline outline impacts, then …" at bounding box center [155, 89] width 164 height 17
click at [73, 80] on input "d. Facilitate a structured dialogue letting each discipline outline impacts, th…" at bounding box center [73, 78] width 0 height 3
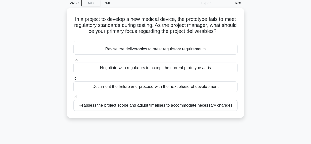
scroll to position [23, 0]
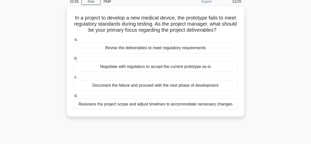
drag, startPoint x: 77, startPoint y: 17, endPoint x: 291, endPoint y: 129, distance: 241.0
click at [291, 129] on div "22:55 Stop PMP Expert 21/25 In a project to develop a new medical device, the p…" at bounding box center [155, 122] width 289 height 254
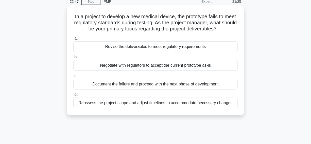
click at [223, 30] on icon ".spinner_0XTQ{transform-origin:center;animation:spinner_y6GP .75s linear infini…" at bounding box center [219, 29] width 6 height 6
click at [98, 104] on div "Reassess the project scope and adjust timelines to accommodate necessary changes" at bounding box center [155, 103] width 164 height 11
click at [73, 96] on input "d. Reassess the project scope and adjust timelines to accommodate necessary cha…" at bounding box center [73, 94] width 0 height 3
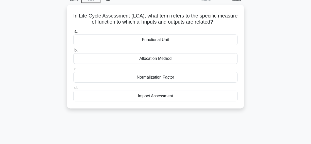
scroll to position [25, 0]
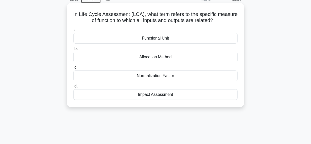
drag, startPoint x: 71, startPoint y: 13, endPoint x: 191, endPoint y: 81, distance: 138.3
click at [226, 122] on div "22:15 Stop PMP Master 22/25 In Life Cycle Assessment (LCA), what term refers to…" at bounding box center [155, 120] width 289 height 254
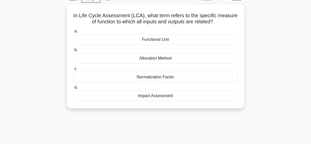
click at [265, 18] on div "In Life Cycle Assessment (LCA), what term refers to the specific measure of fun…" at bounding box center [155, 59] width 289 height 110
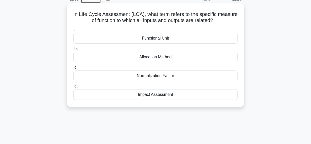
click at [132, 39] on div "Functional Unit" at bounding box center [155, 38] width 164 height 11
click at [73, 32] on input "a. Functional Unit" at bounding box center [73, 29] width 0 height 3
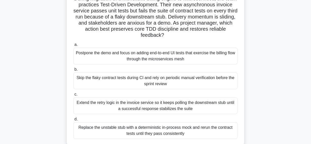
scroll to position [36, 0]
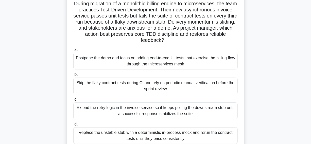
click at [156, 22] on h5 "During migration of a monolithic billing engine to microservices, the team prac…" at bounding box center [155, 22] width 165 height 43
click at [116, 28] on h5 "During migration of a monolithic billing engine to microservices, the team prac…" at bounding box center [155, 22] width 165 height 43
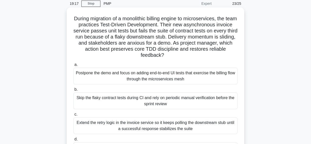
scroll to position [13, 0]
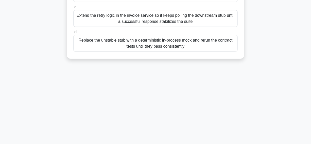
drag, startPoint x: 72, startPoint y: 25, endPoint x: 203, endPoint y: 132, distance: 168.7
click at [215, 139] on div "19:15 Stop PMP Expert 23/25 During migration of a monolithic billing engine to …" at bounding box center [155, 16] width 289 height 254
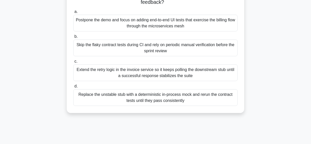
scroll to position [14, 0]
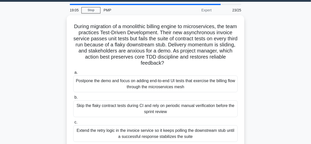
click at [260, 36] on div "During migration of a monolithic billing engine to microservices, the team prac…" at bounding box center [155, 97] width 289 height 165
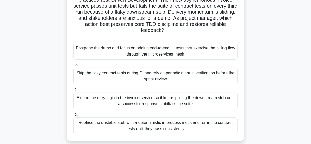
scroll to position [107, 0]
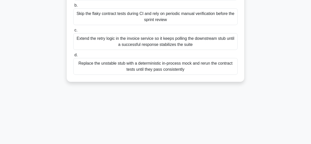
drag, startPoint x: 96, startPoint y: 65, endPoint x: 102, endPoint y: 65, distance: 6.1
click at [96, 65] on div "Replace the unstable stub with a deterministic in-process mock and rerun the co…" at bounding box center [155, 66] width 164 height 17
click at [73, 57] on input "d. Replace the unstable stub with a deterministic in-process mock and rerun the…" at bounding box center [73, 55] width 0 height 3
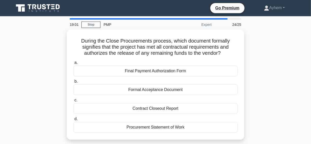
scroll to position [23, 0]
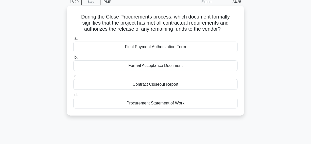
click at [121, 66] on div "Formal Acceptance Document" at bounding box center [155, 65] width 164 height 11
click at [73, 59] on input "b. Formal Acceptance Document" at bounding box center [73, 57] width 0 height 3
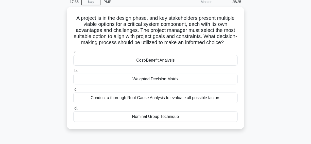
scroll to position [46, 0]
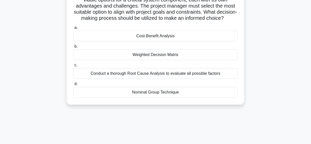
drag, startPoint x: 98, startPoint y: 61, endPoint x: 89, endPoint y: 62, distance: 9.2
click at [97, 60] on div "Weighted Decision Matrix" at bounding box center [155, 54] width 164 height 11
click at [73, 48] on input "b. Weighted Decision Matrix" at bounding box center [73, 46] width 0 height 3
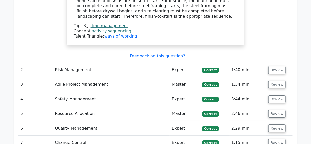
scroll to position [761, 0]
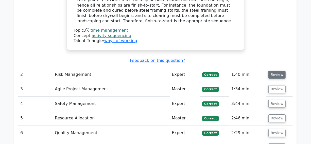
click at [280, 71] on button "Review" at bounding box center [277, 75] width 17 height 8
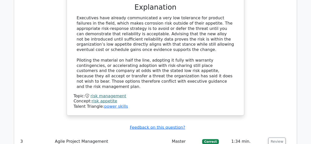
scroll to position [1015, 0]
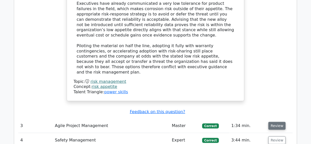
click at [272, 122] on button "Review" at bounding box center [277, 126] width 17 height 8
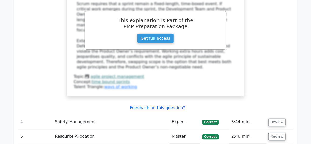
scroll to position [1315, 0]
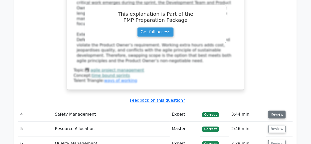
click at [277, 111] on button "Review" at bounding box center [277, 115] width 17 height 8
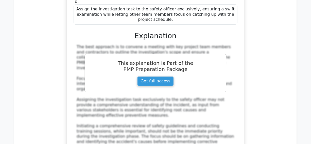
scroll to position [1684, 0]
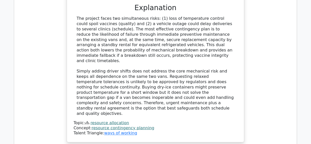
scroll to position [2007, 0]
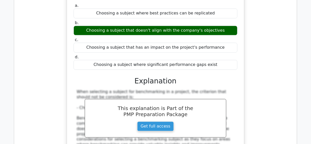
scroll to position [2215, 0]
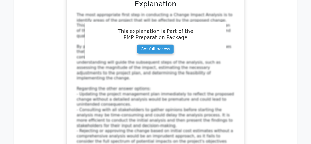
scroll to position [2699, 0]
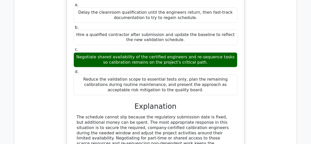
scroll to position [2976, 0]
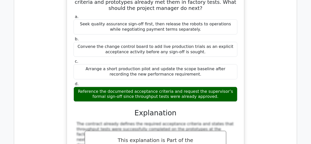
scroll to position [3253, 0]
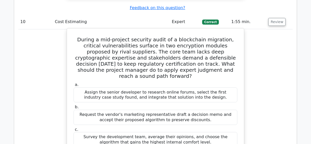
scroll to position [3530, 0]
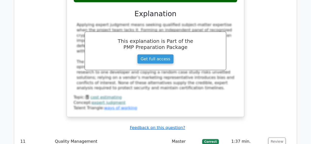
scroll to position [3715, 0]
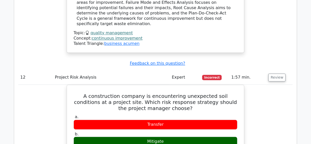
scroll to position [3945, 0]
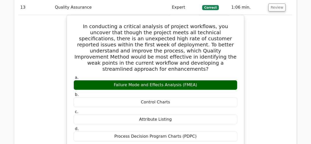
scroll to position [4245, 0]
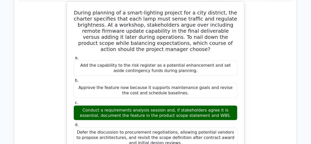
scroll to position [4591, 0]
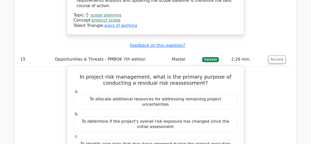
scroll to position [4868, 0]
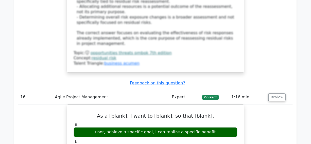
scroll to position [5122, 0]
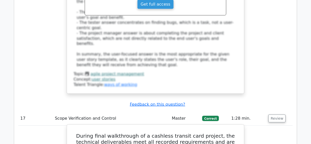
scroll to position [5399, 0]
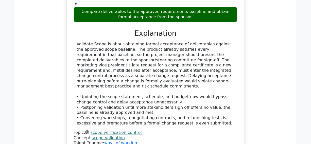
scroll to position [5676, 0]
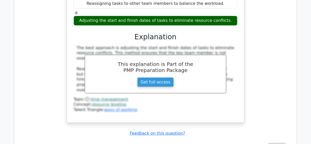
scroll to position [5906, 0]
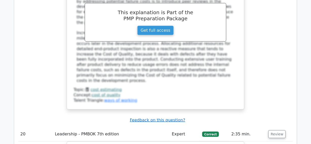
scroll to position [6183, 0]
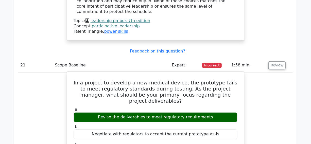
scroll to position [6530, 0]
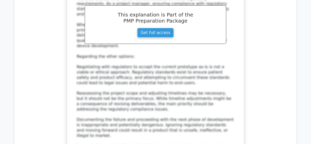
scroll to position [6737, 0]
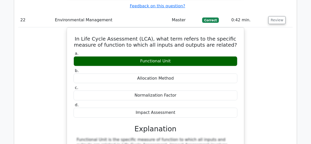
scroll to position [7014, 0]
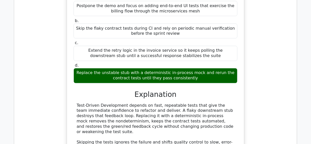
scroll to position [7245, 0]
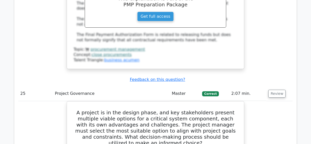
scroll to position [7667, 0]
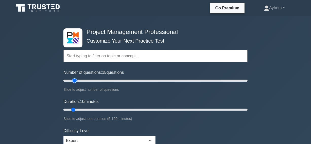
click at [76, 81] on input "Number of questions: 15 questions" at bounding box center [155, 81] width 184 height 6
type input "20"
click at [80, 81] on input "Number of questions: 15 questions" at bounding box center [155, 81] width 184 height 6
type input "65"
click at [158, 109] on input "Duration: 65 minutes" at bounding box center [155, 110] width 184 height 6
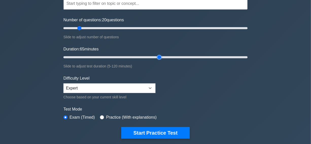
scroll to position [92, 0]
